Goal: Task Accomplishment & Management: Manage account settings

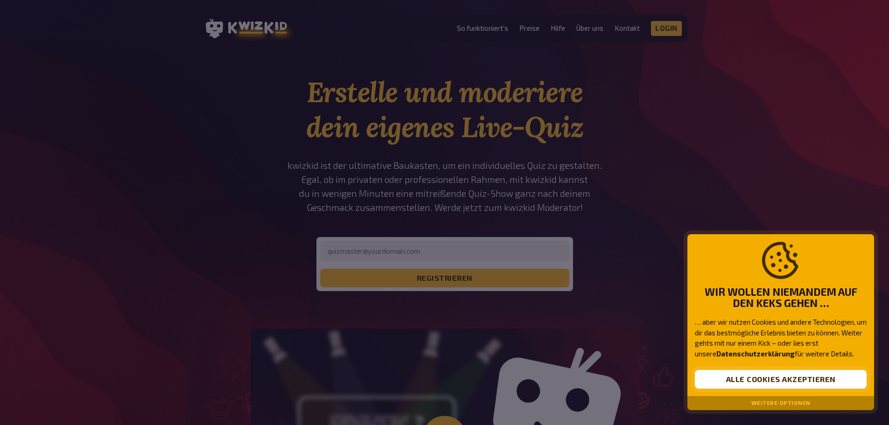
click at [807, 381] on button "Alle Cookies akzeptieren" at bounding box center [781, 379] width 172 height 19
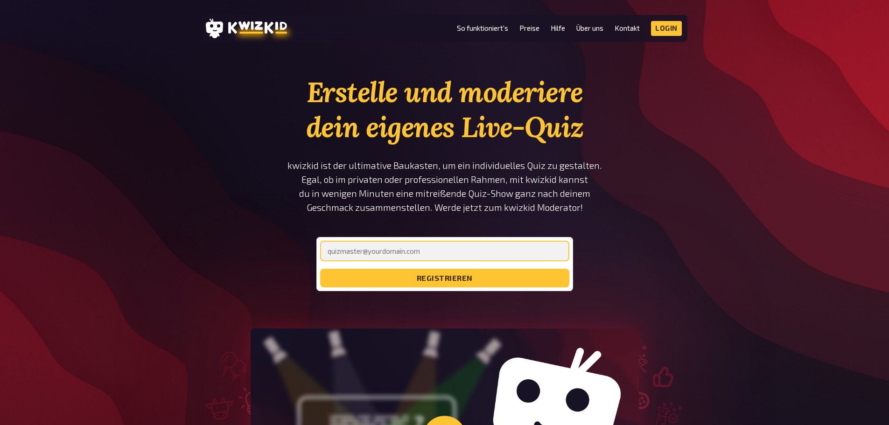
click at [405, 258] on input "email" at bounding box center [444, 251] width 249 height 21
type input "[EMAIL_ADDRESS][DOMAIN_NAME]"
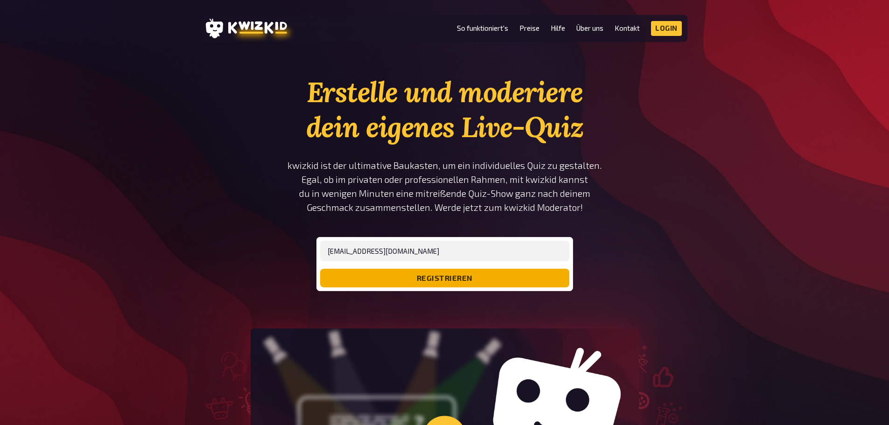
click at [414, 280] on button "registrieren" at bounding box center [444, 278] width 249 height 19
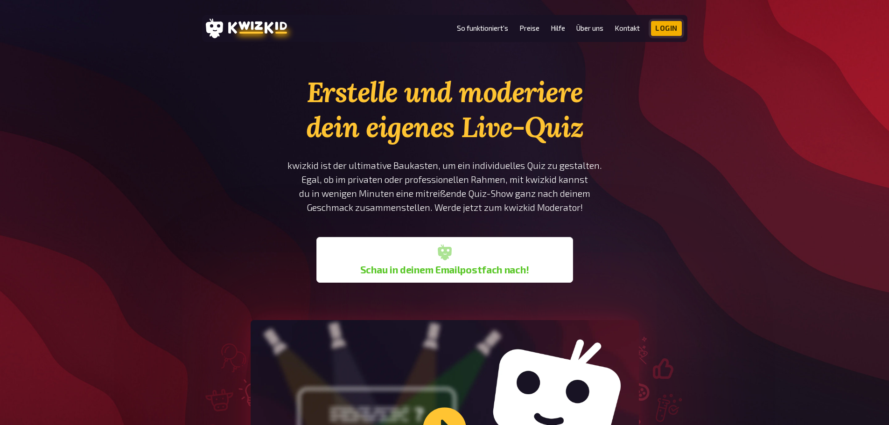
click at [667, 23] on link "Login" at bounding box center [666, 28] width 31 height 15
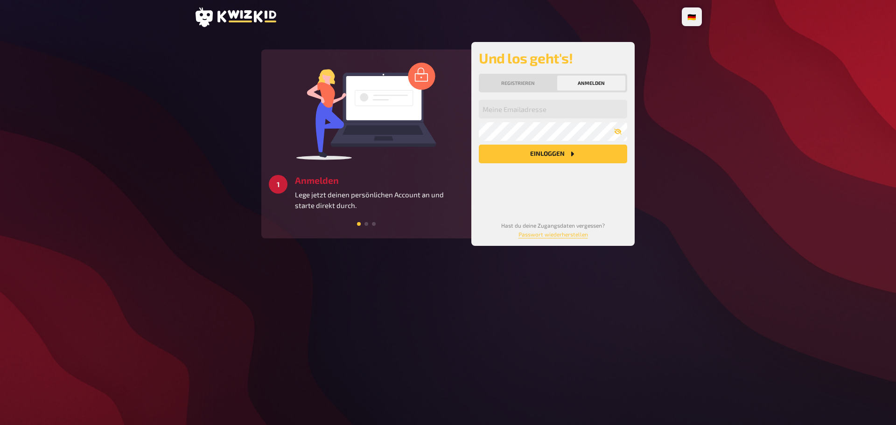
drag, startPoint x: 526, startPoint y: 118, endPoint x: 527, endPoint y: 109, distance: 9.8
click at [526, 117] on div "Meine Emailadresse Mein Passwort Einloggen" at bounding box center [553, 153] width 148 height 106
click at [527, 109] on input "email" at bounding box center [553, 109] width 148 height 19
type input "[EMAIL_ADDRESS][DOMAIN_NAME]"
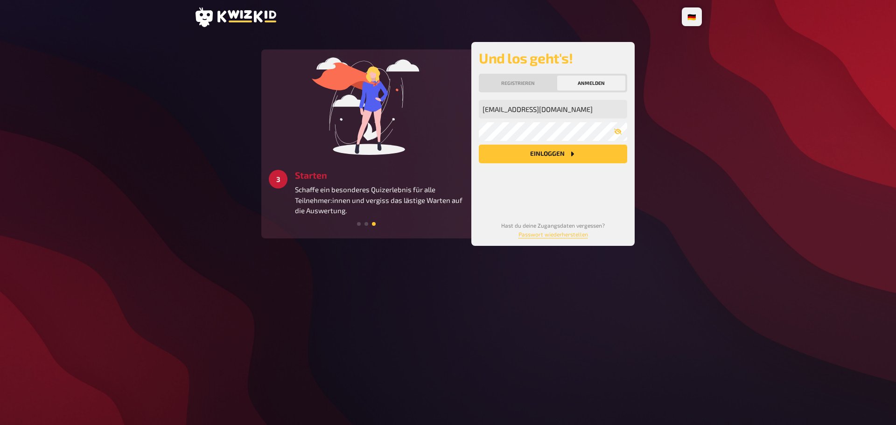
click at [536, 148] on button "Einloggen" at bounding box center [553, 154] width 148 height 19
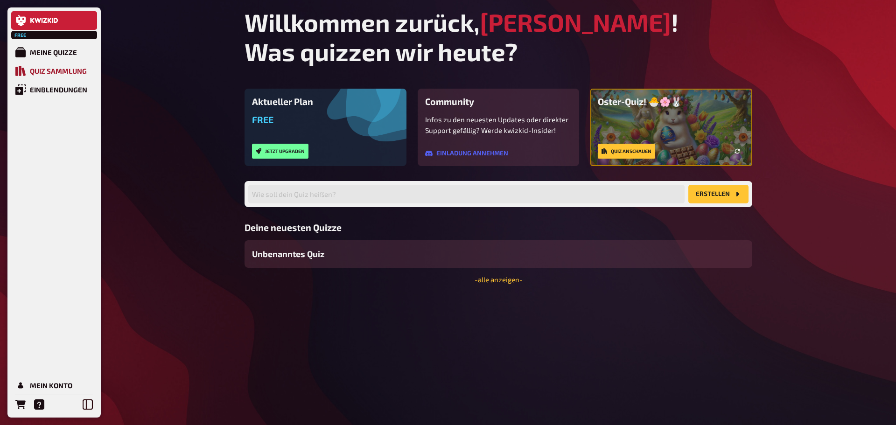
click at [67, 70] on div "Quiz Sammlung" at bounding box center [58, 71] width 57 height 8
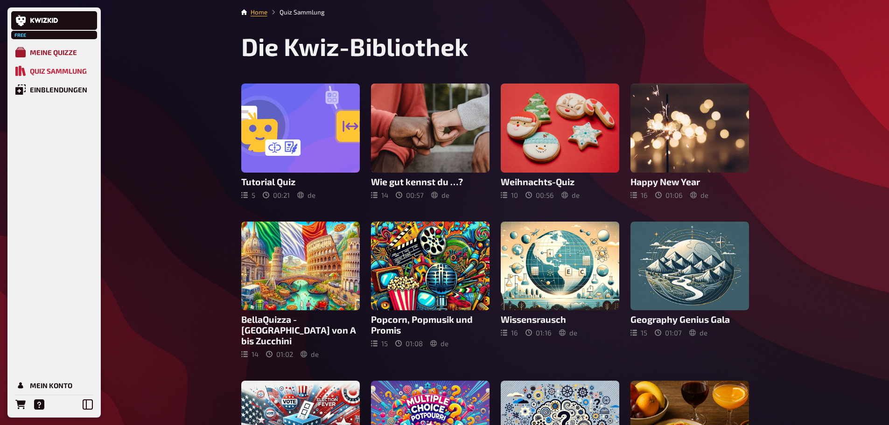
drag, startPoint x: 61, startPoint y: 53, endPoint x: 66, endPoint y: 49, distance: 7.0
click at [61, 54] on div "Meine Quizze" at bounding box center [53, 52] width 47 height 8
